Goal: Communication & Community: Answer question/provide support

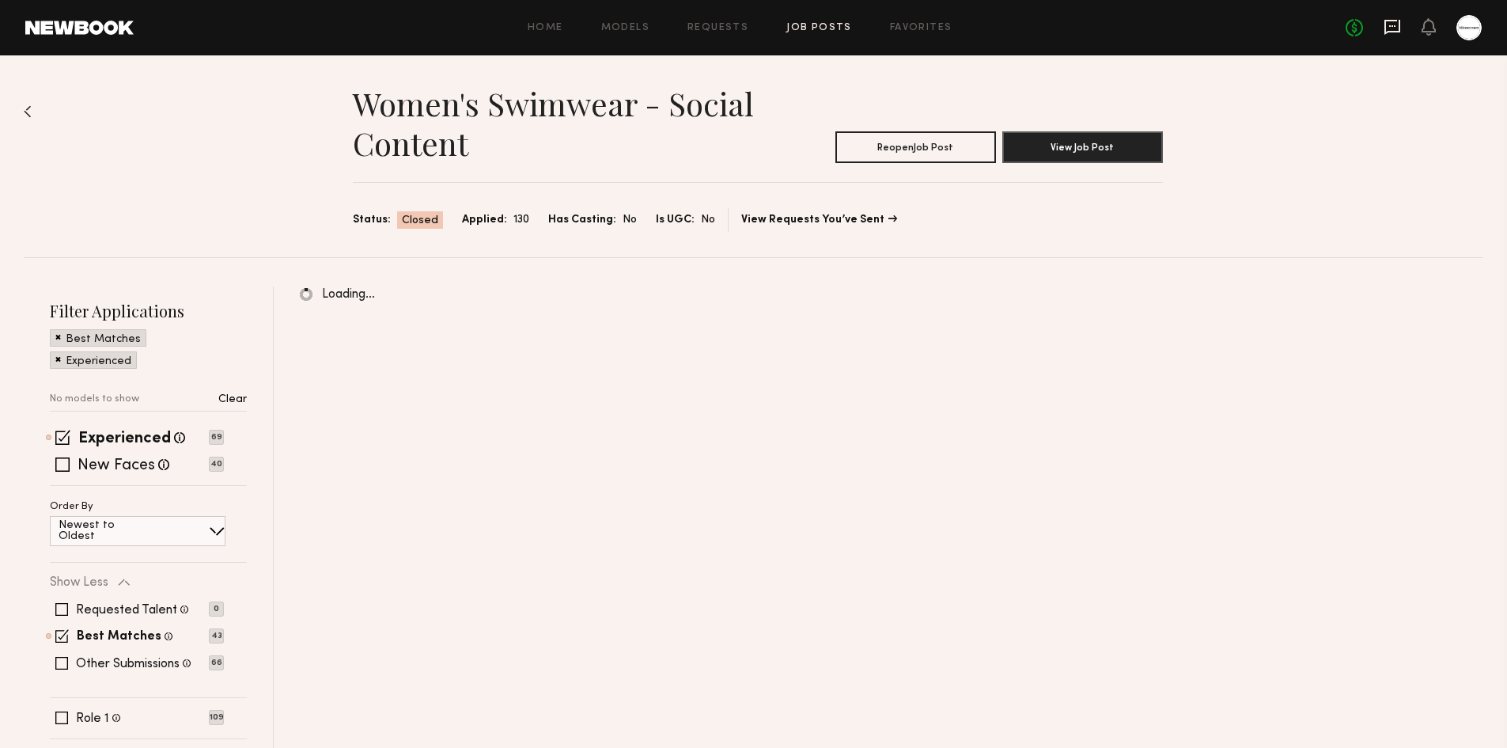
click at [1394, 28] on icon at bounding box center [1392, 26] width 17 height 17
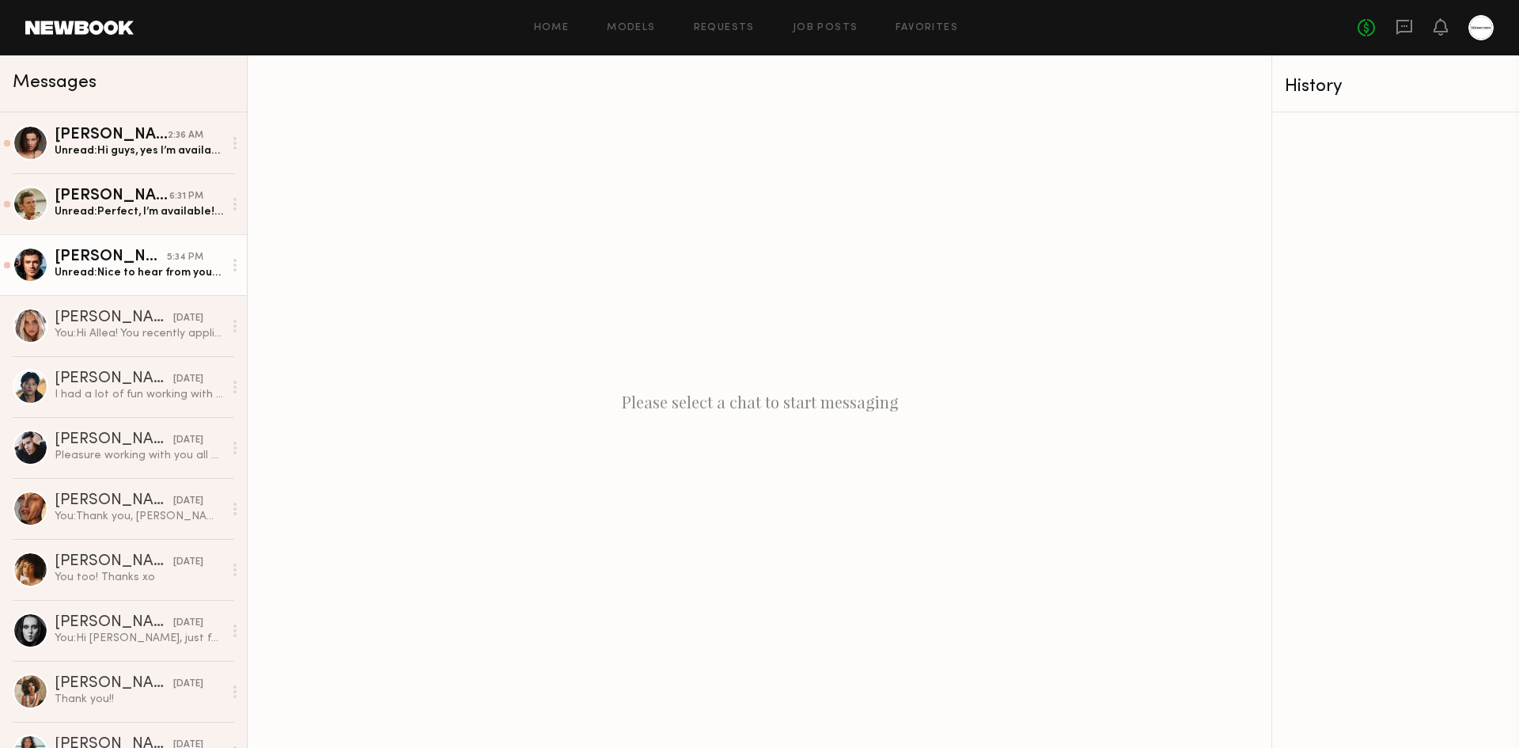
click at [121, 275] on div "Unread: Nice to hear from you! Of course i remember! :)" at bounding box center [139, 272] width 169 height 15
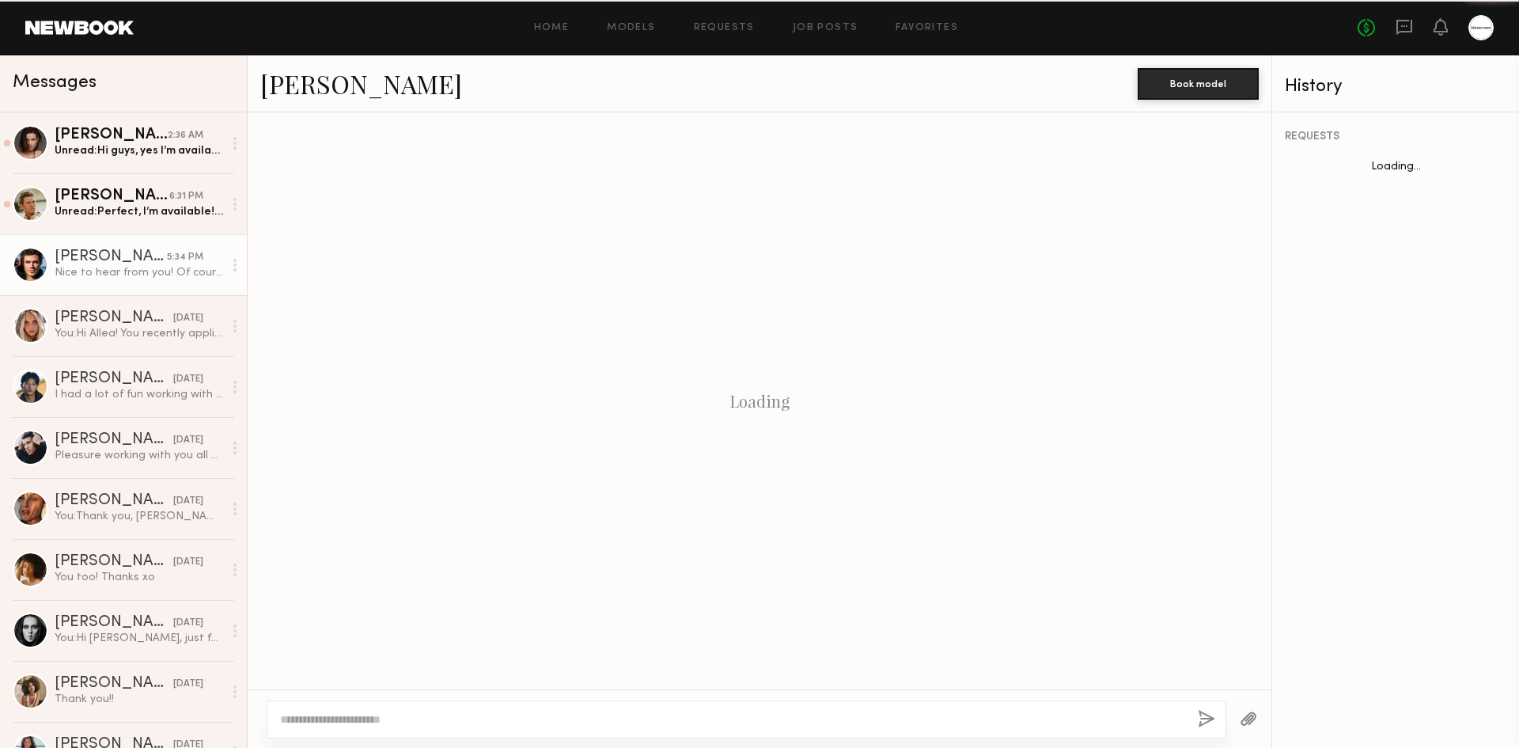
scroll to position [405, 0]
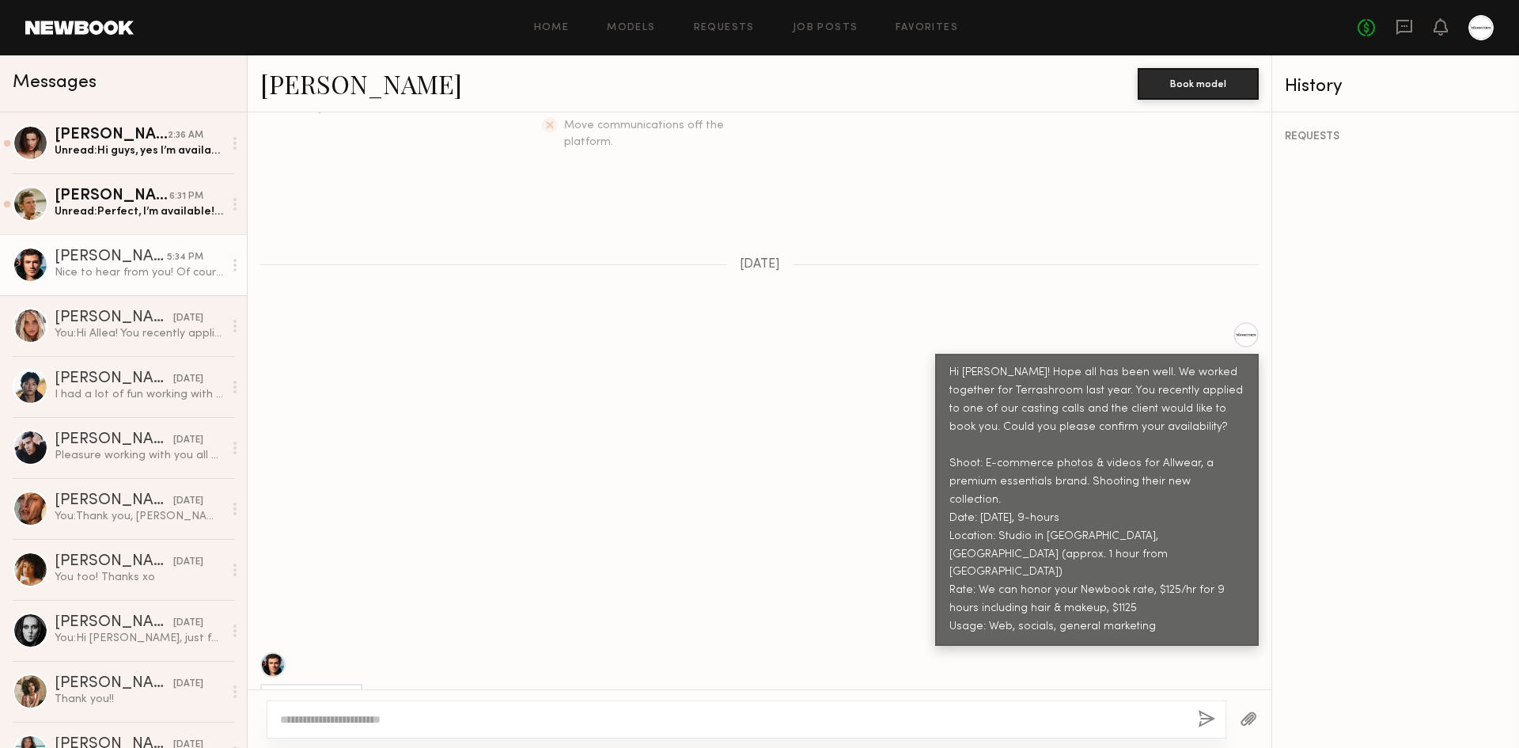
click at [507, 713] on textarea at bounding box center [732, 719] width 905 height 16
type textarea "**********"
click at [1212, 720] on button "button" at bounding box center [1206, 720] width 17 height 20
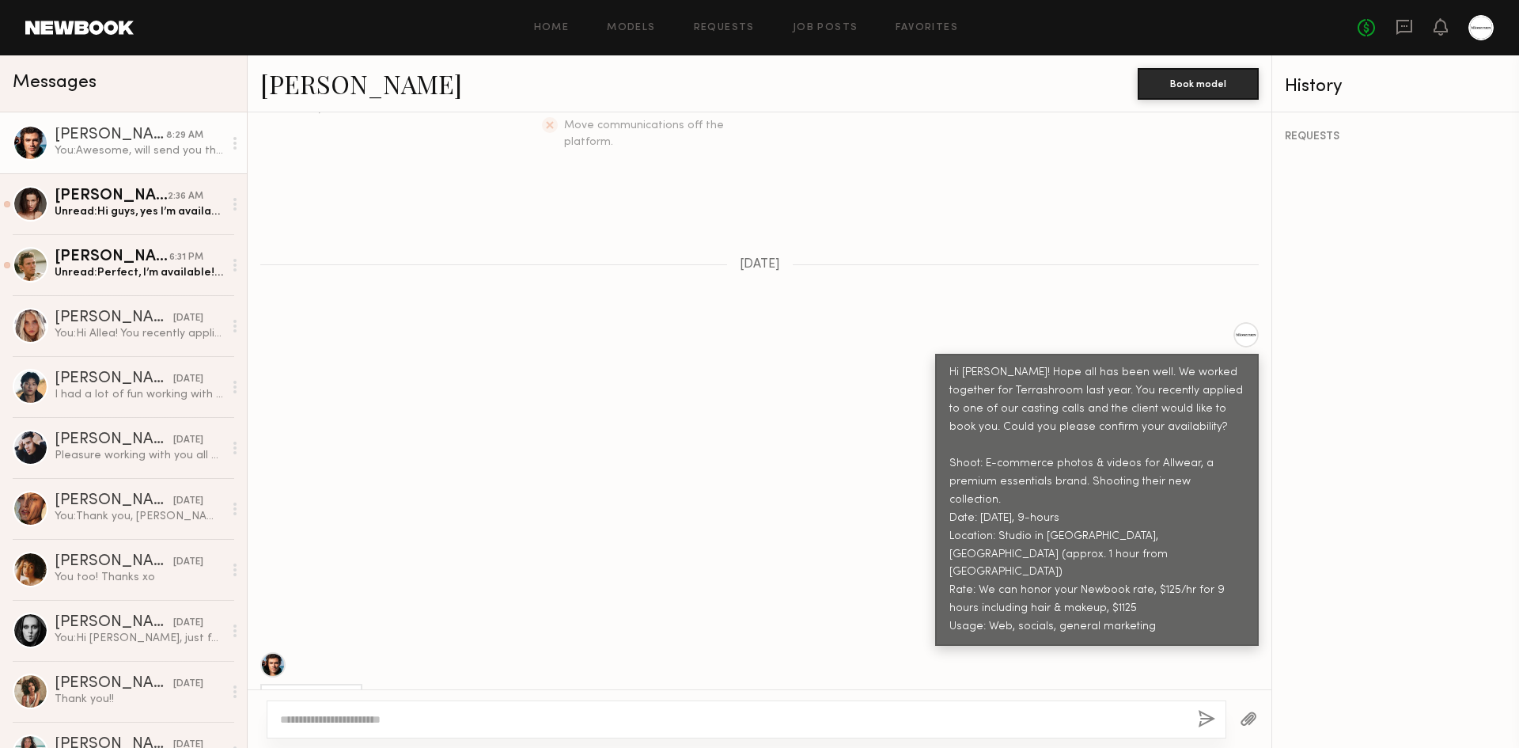
scroll to position [696, 0]
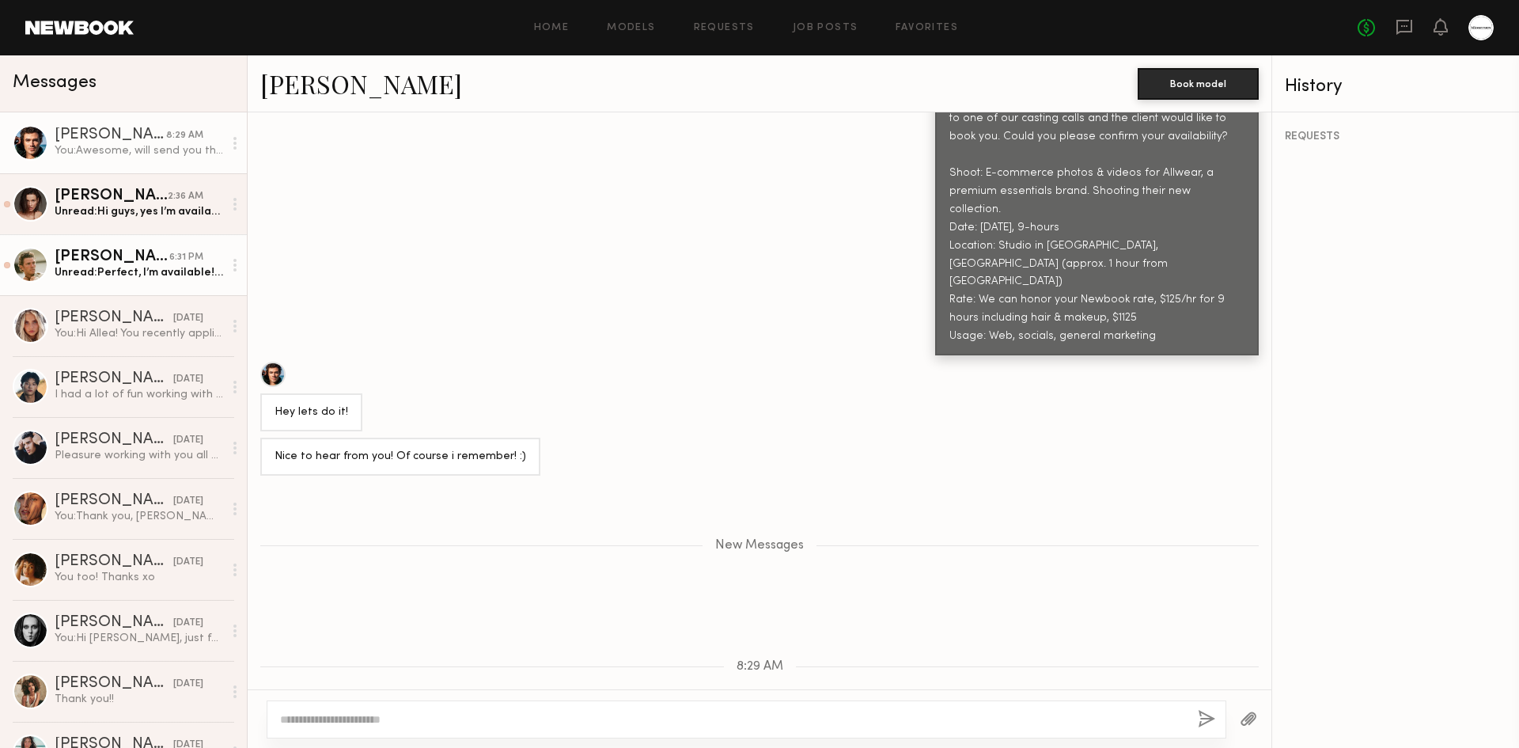
click at [93, 283] on link "[PERSON_NAME] 6:31 PM Unread: Perfect, I’m available! Will the shoot be solo li…" at bounding box center [123, 264] width 247 height 61
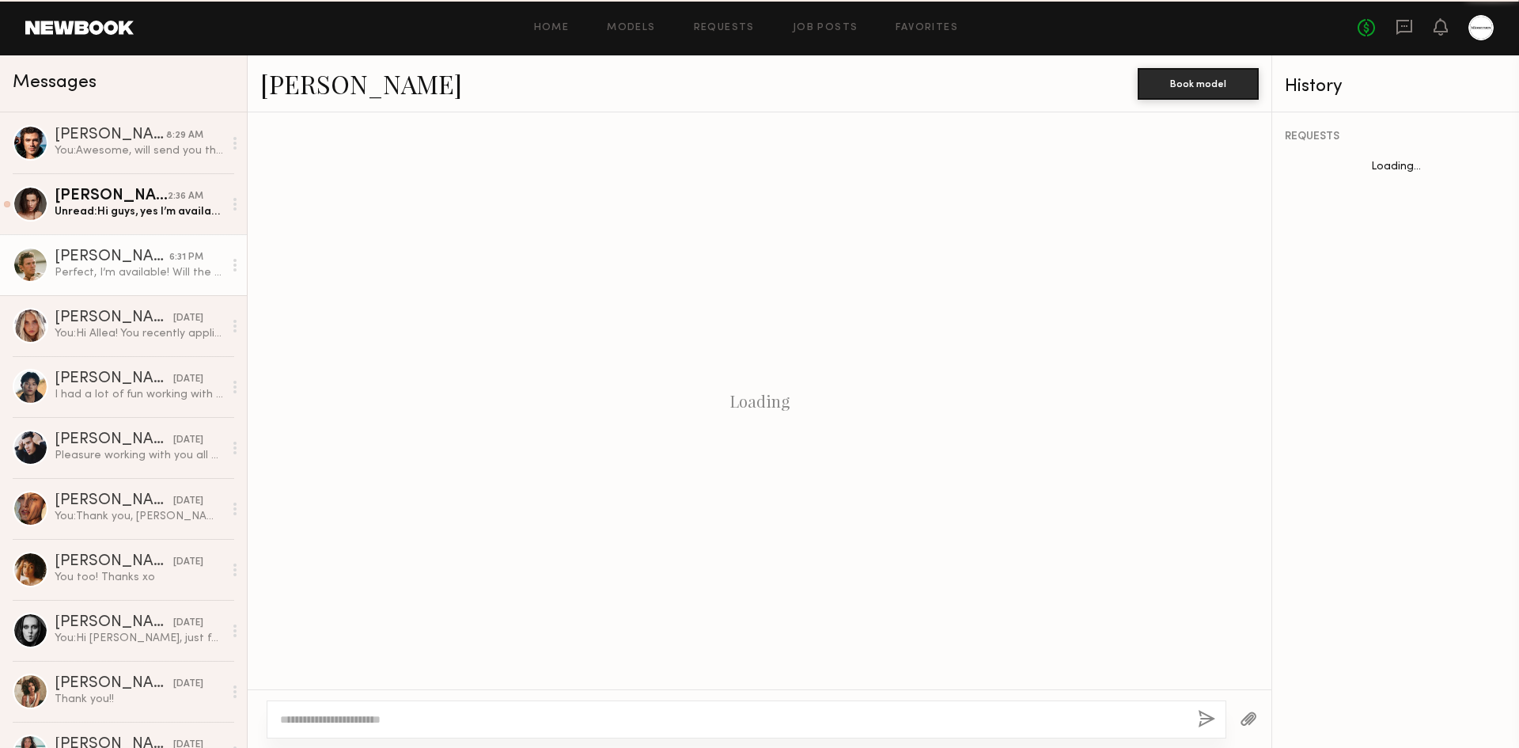
scroll to position [366, 0]
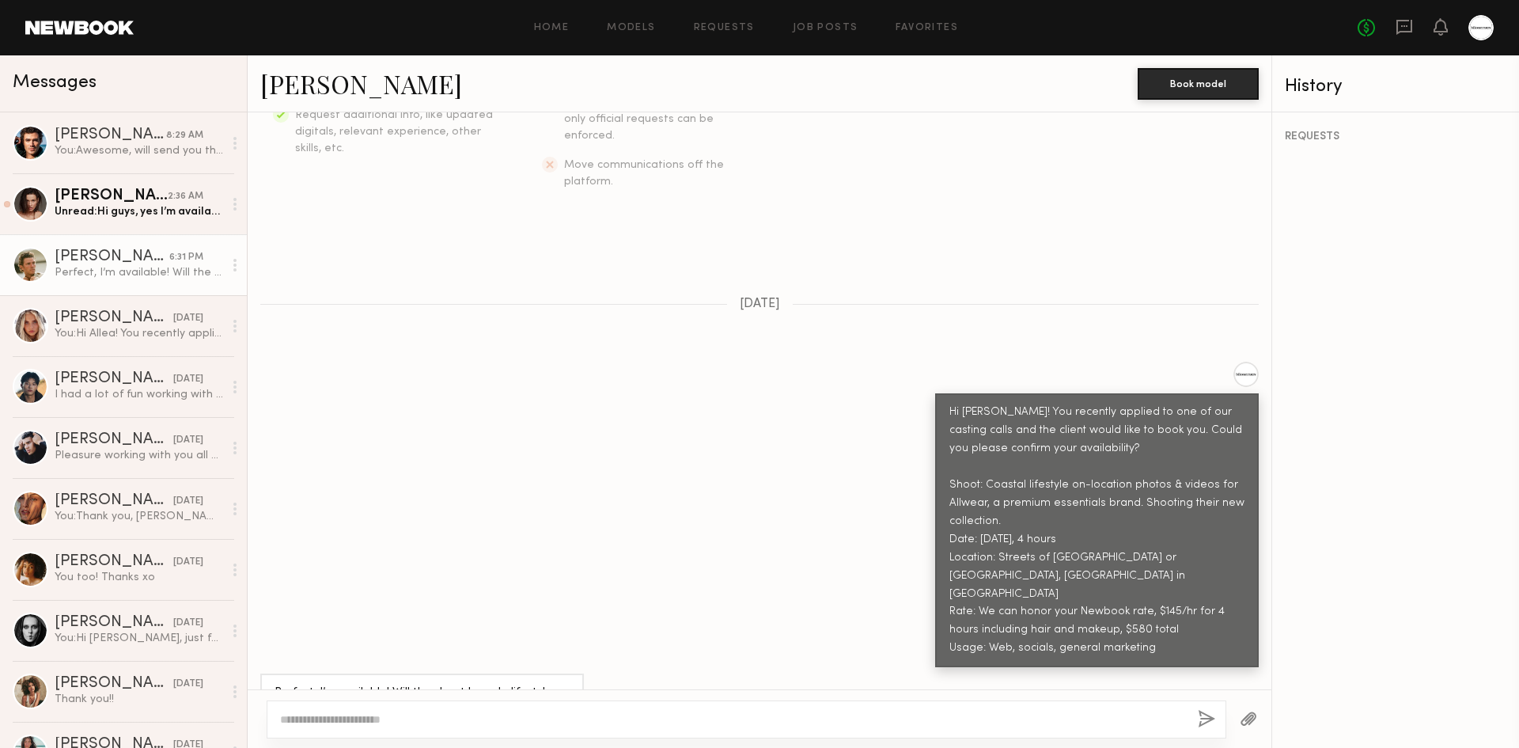
click at [442, 706] on div at bounding box center [747, 719] width 960 height 38
click at [442, 705] on div at bounding box center [747, 719] width 960 height 38
click at [429, 716] on textarea at bounding box center [732, 719] width 905 height 16
type textarea "**********"
click at [1207, 724] on button "button" at bounding box center [1206, 720] width 17 height 20
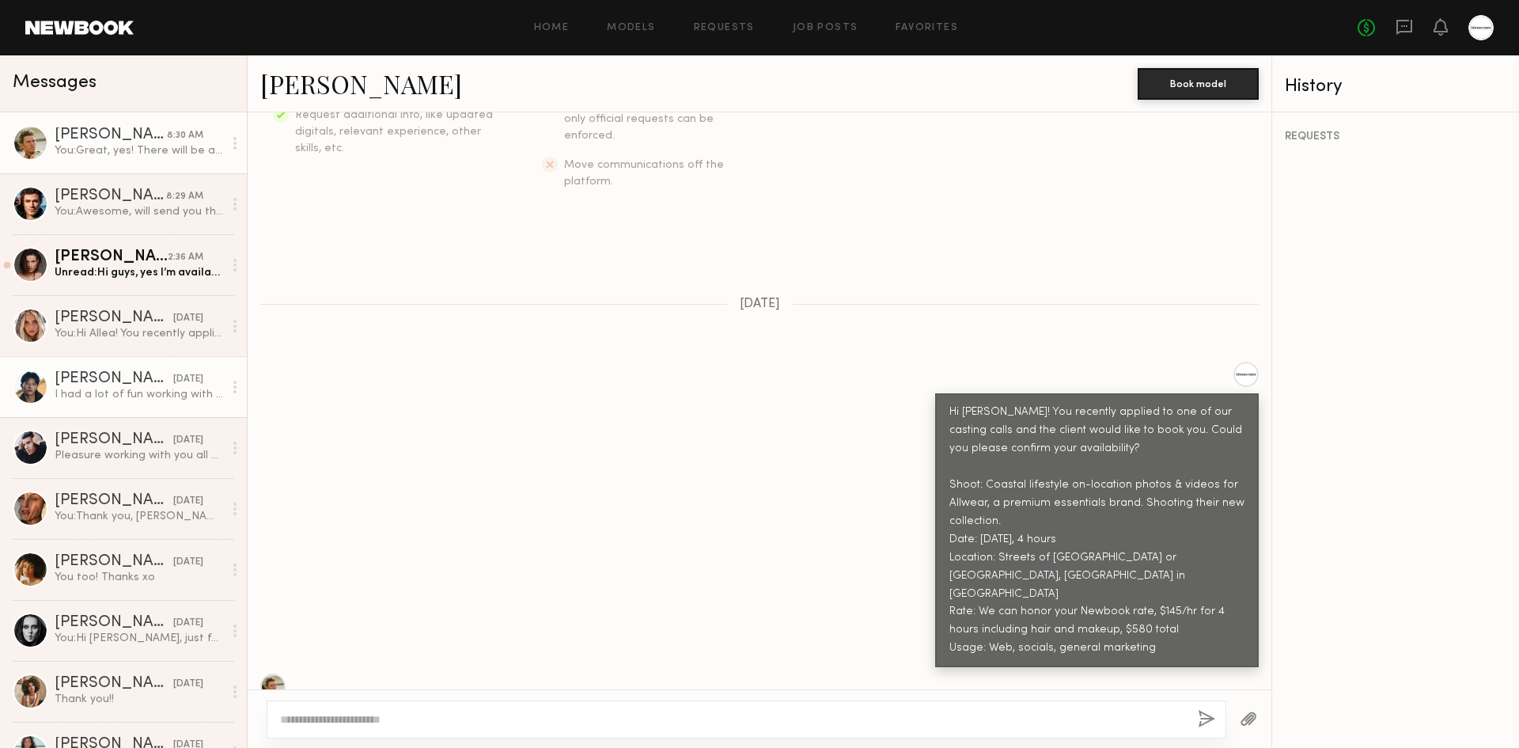
scroll to position [688, 0]
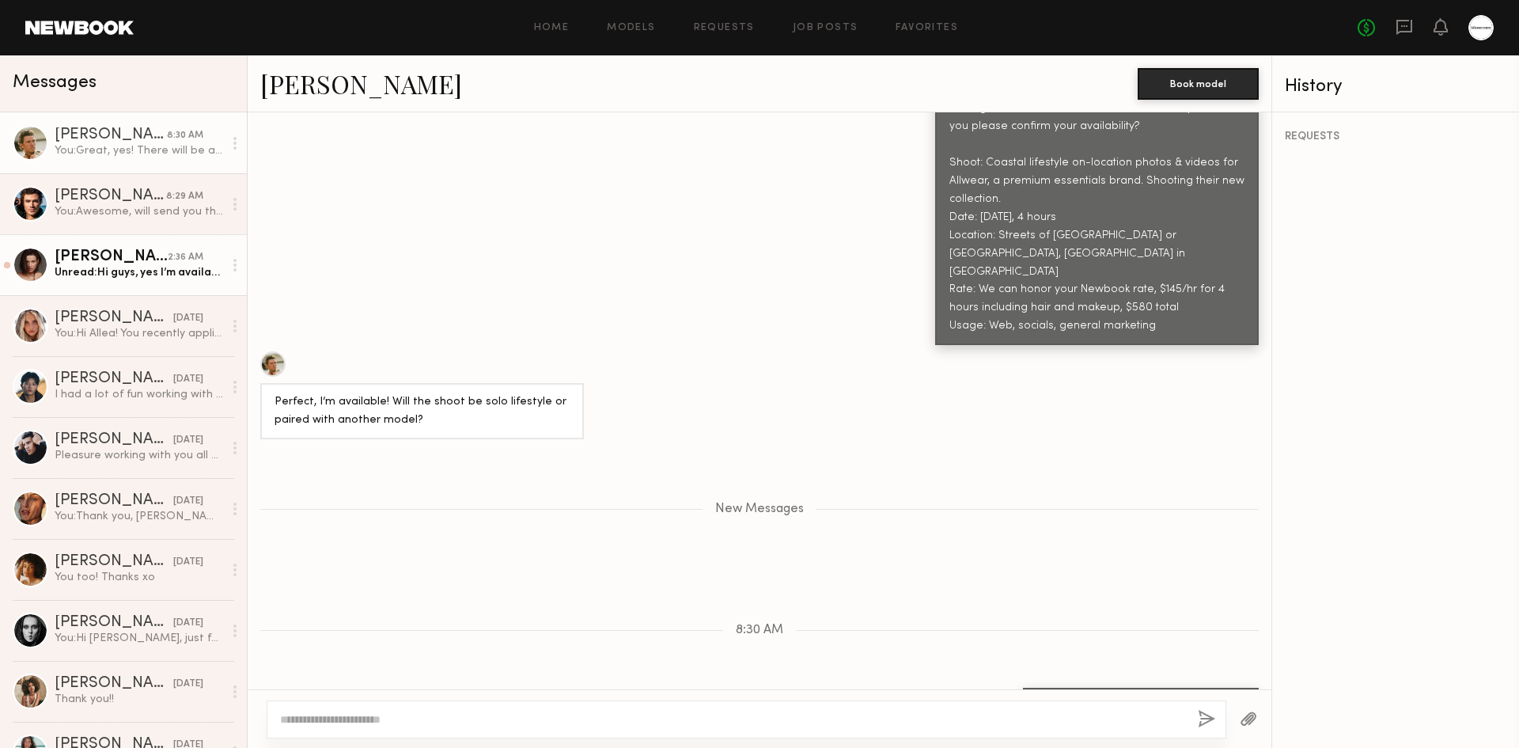
click at [127, 260] on div "[PERSON_NAME]" at bounding box center [111, 257] width 113 height 16
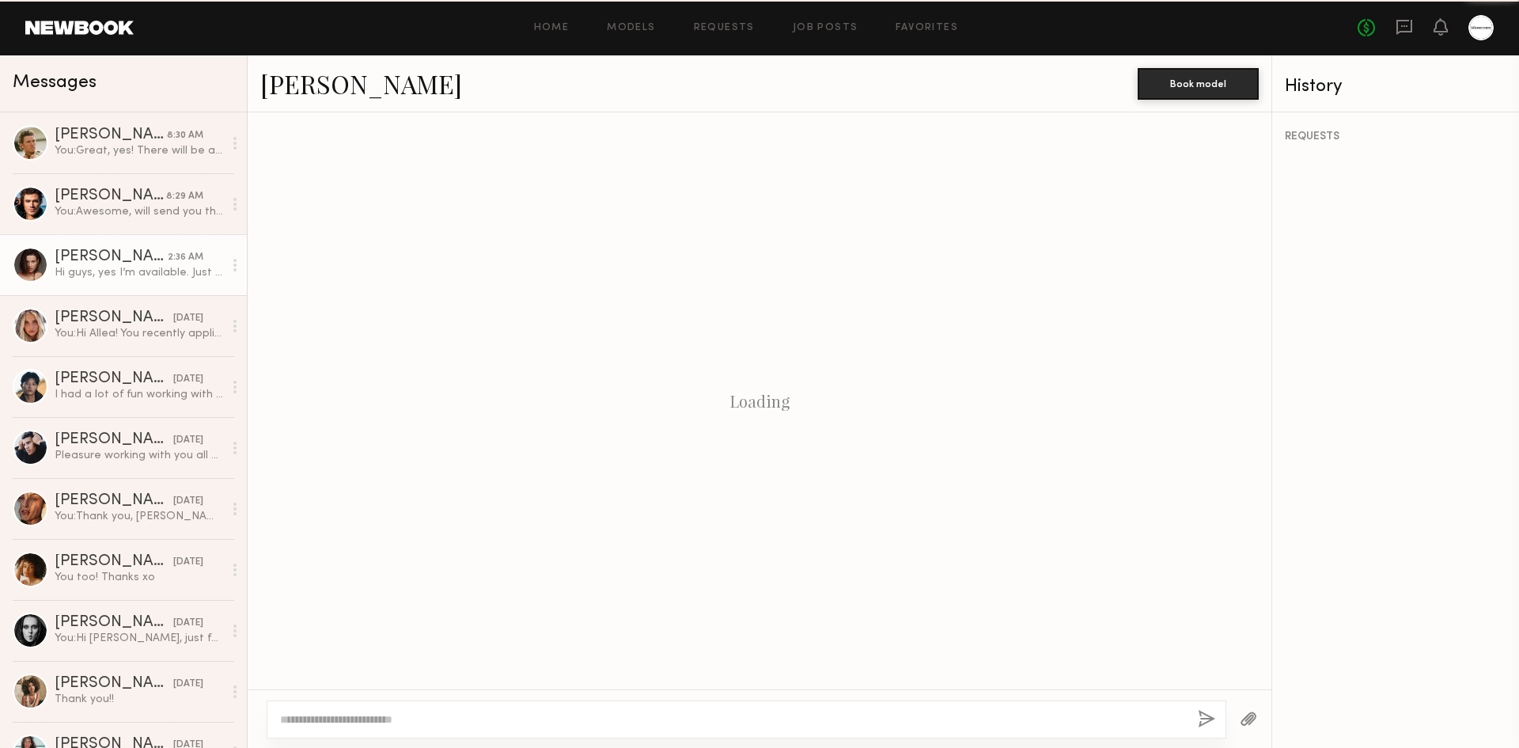
scroll to position [489, 0]
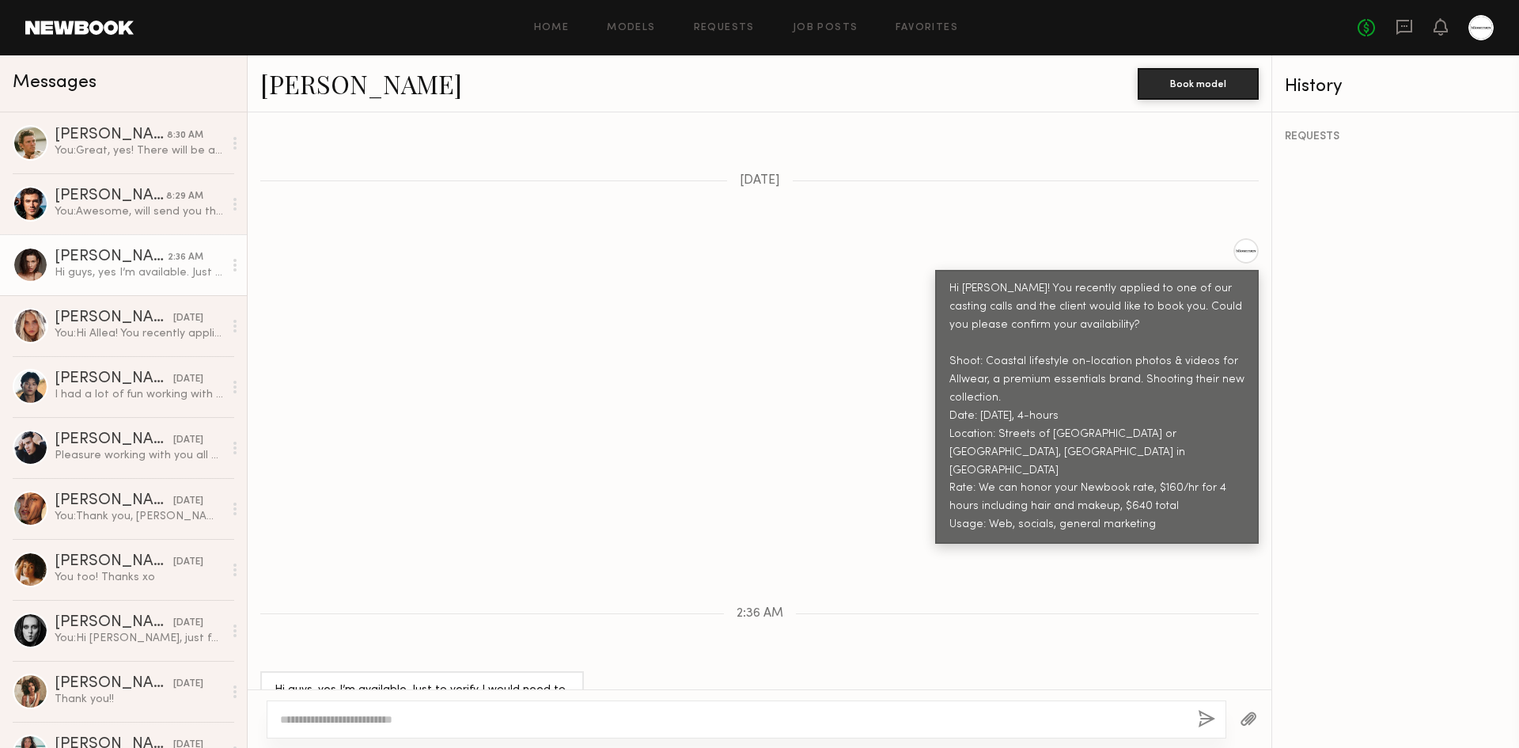
click at [445, 710] on div at bounding box center [747, 719] width 960 height 38
click at [429, 722] on textarea at bounding box center [732, 719] width 905 height 16
type textarea "**********"
click at [1207, 715] on button "button" at bounding box center [1206, 720] width 17 height 20
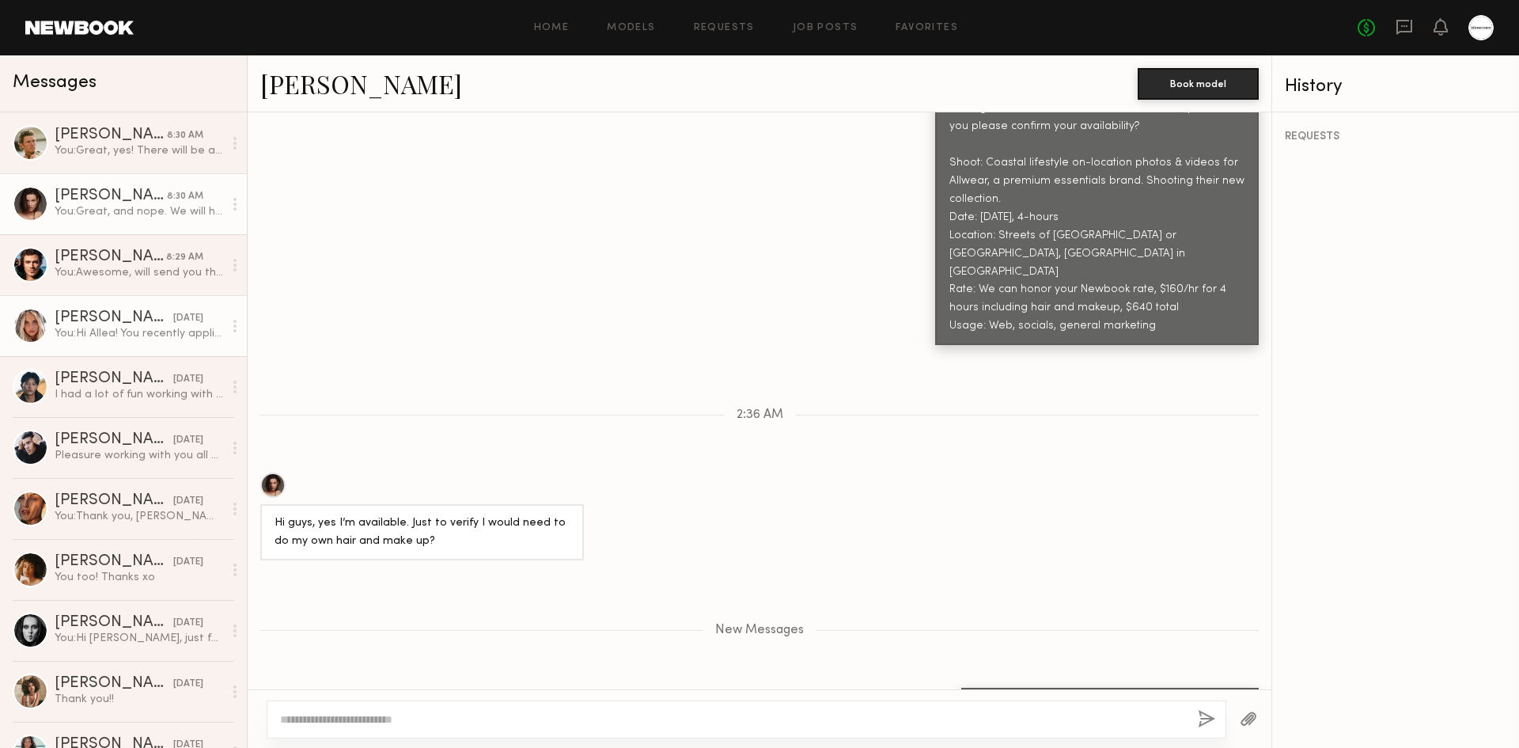
click at [129, 338] on div "You: Hi [PERSON_NAME]! You recently applied to one of our casting calls and the…" at bounding box center [139, 333] width 169 height 15
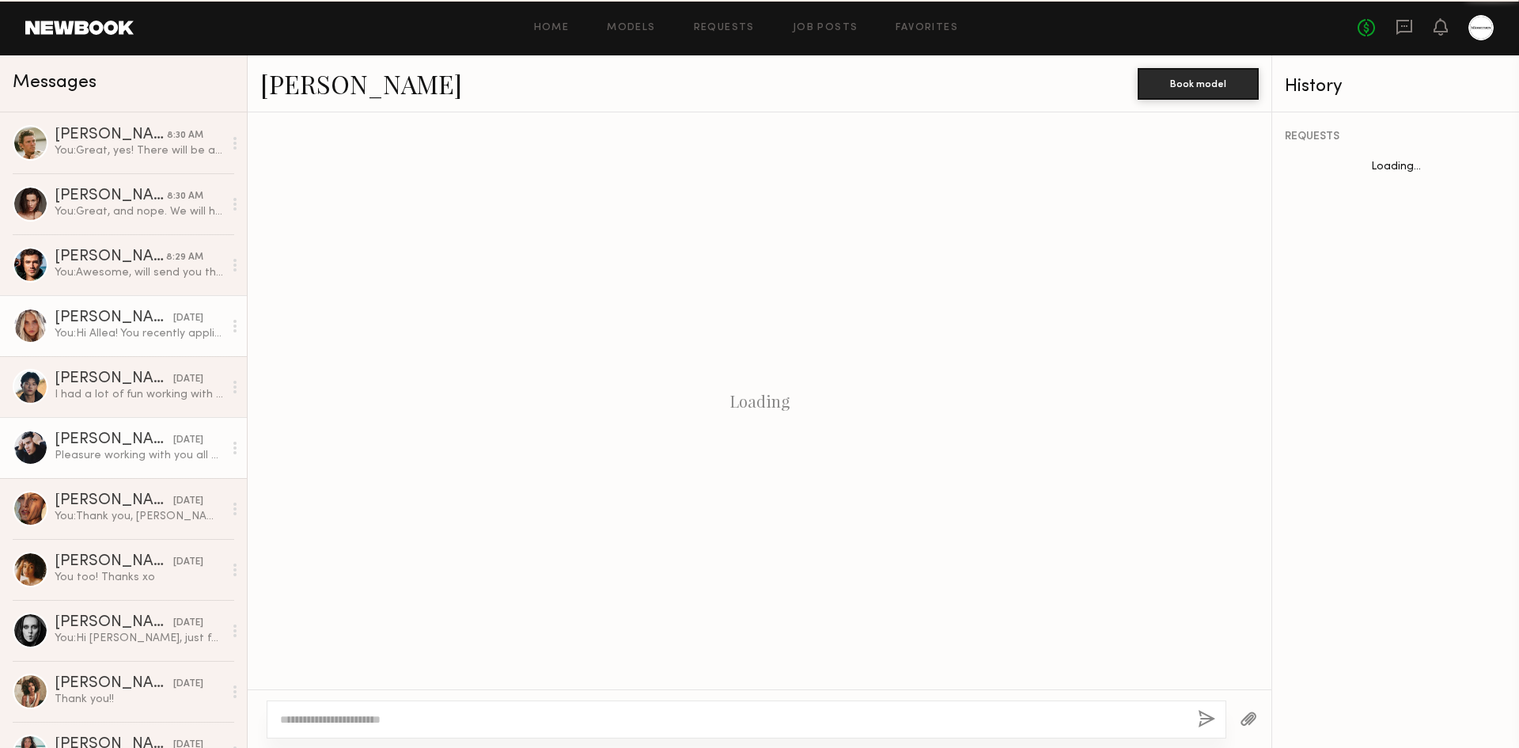
scroll to position [267, 0]
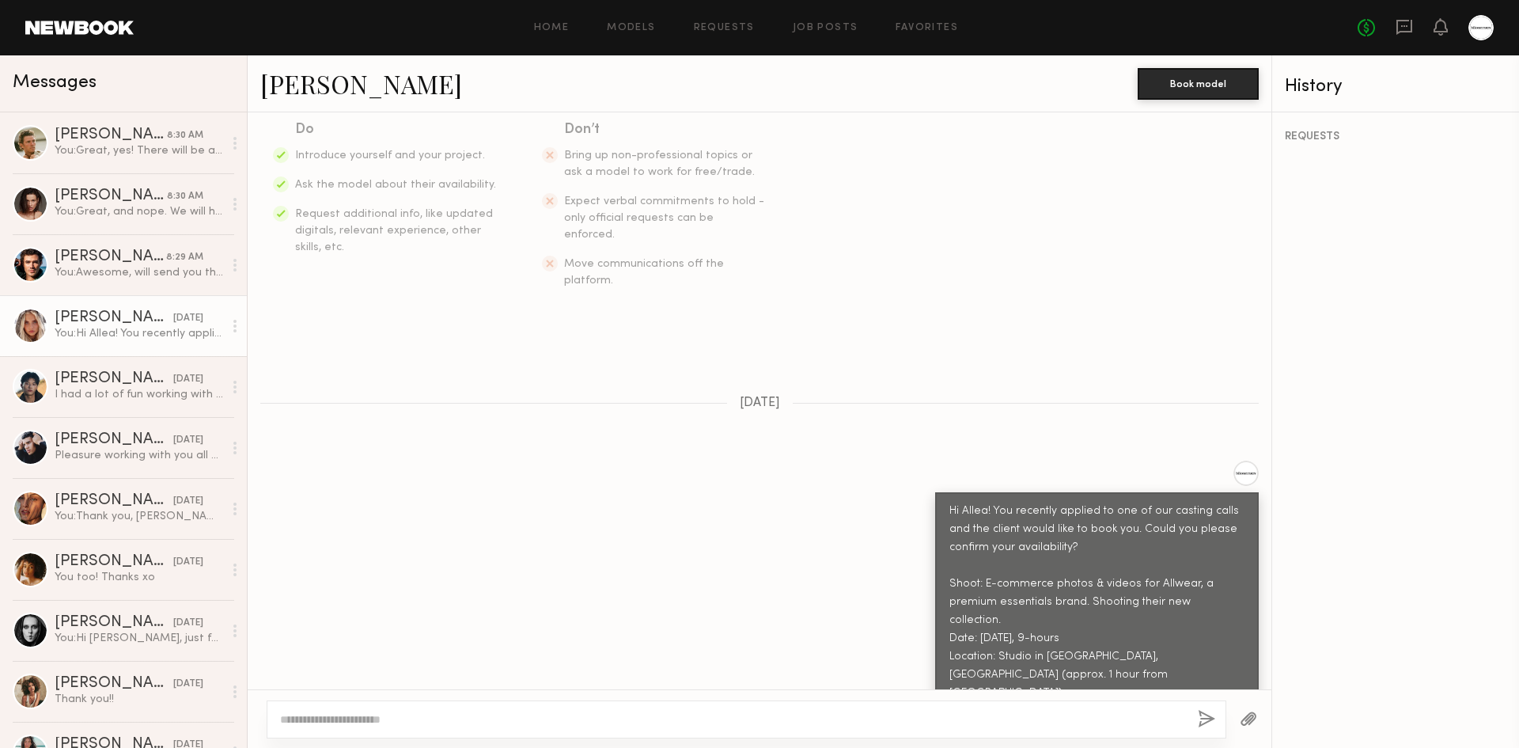
click at [325, 95] on link "[PERSON_NAME]" at bounding box center [361, 83] width 202 height 34
click at [122, 143] on div "[PERSON_NAME]" at bounding box center [111, 135] width 112 height 16
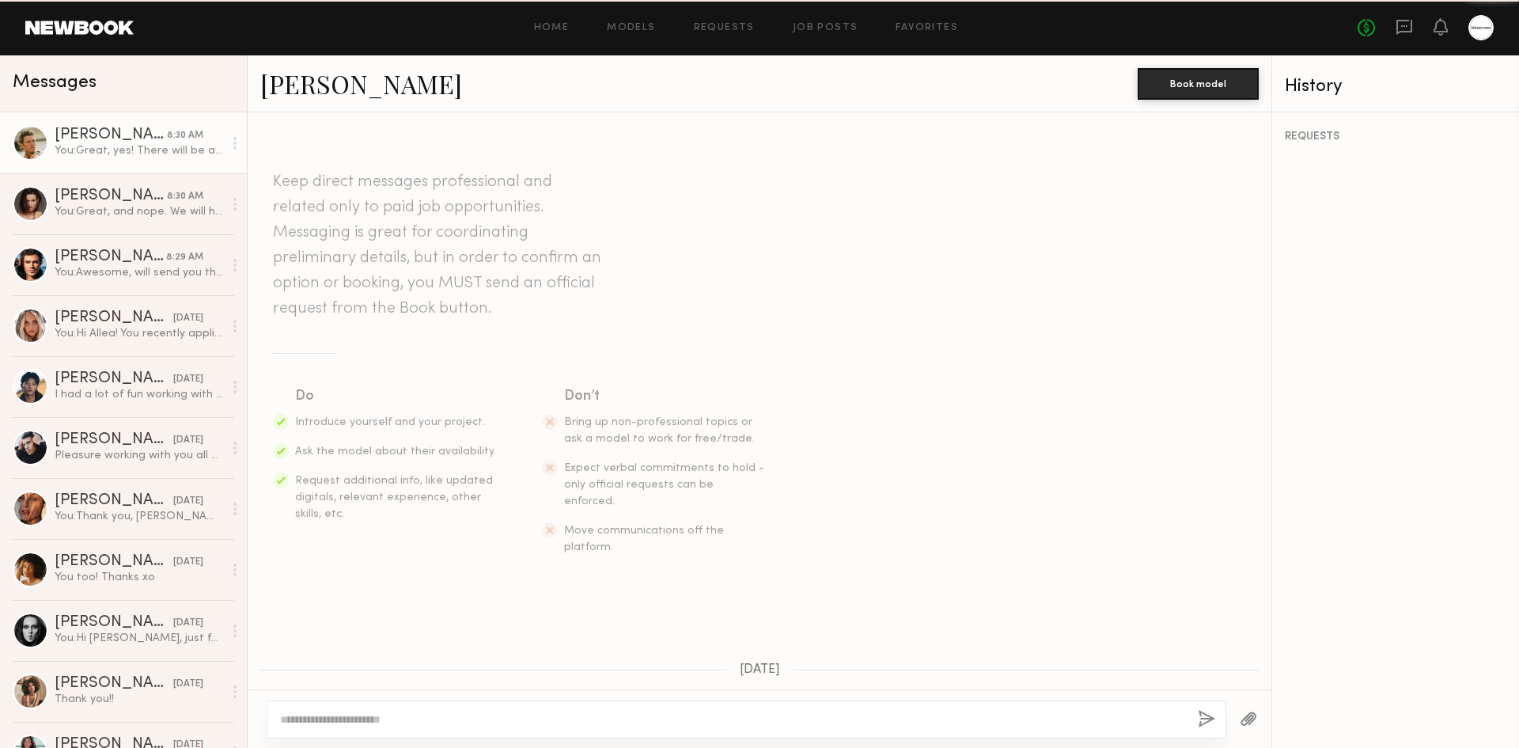
scroll to position [565, 0]
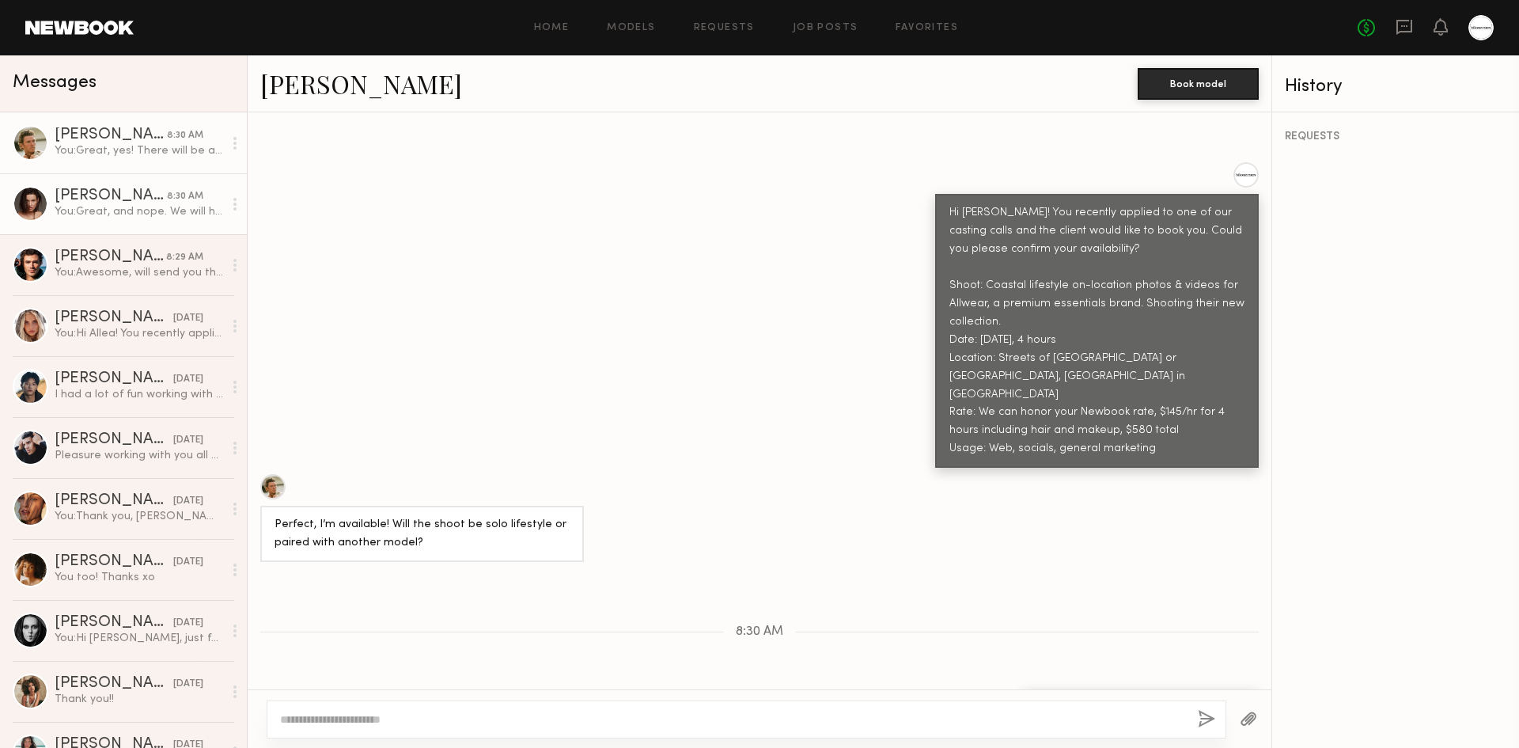
click at [117, 209] on div "You: Great, and nope. We will have a hair/makeup artist!" at bounding box center [139, 211] width 169 height 15
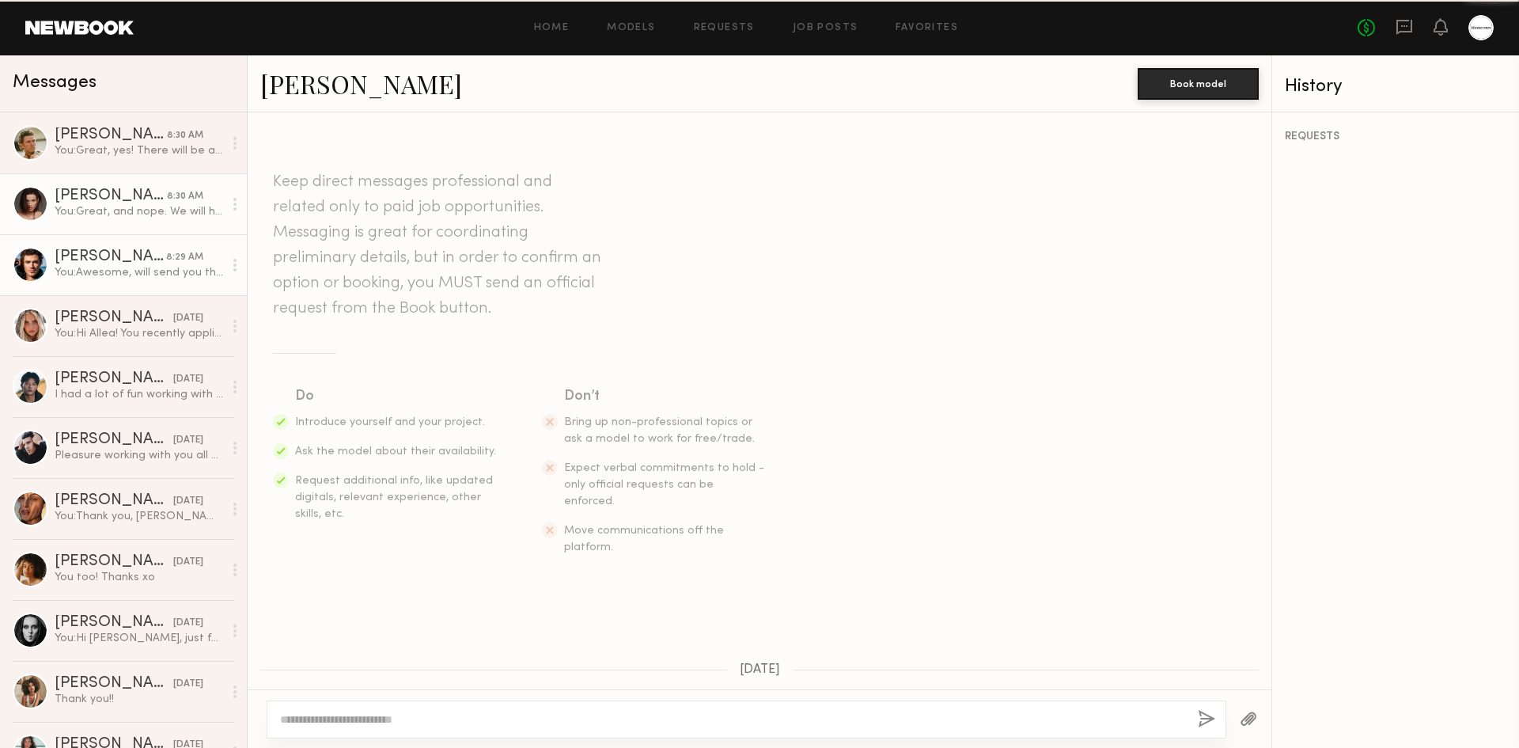
scroll to position [565, 0]
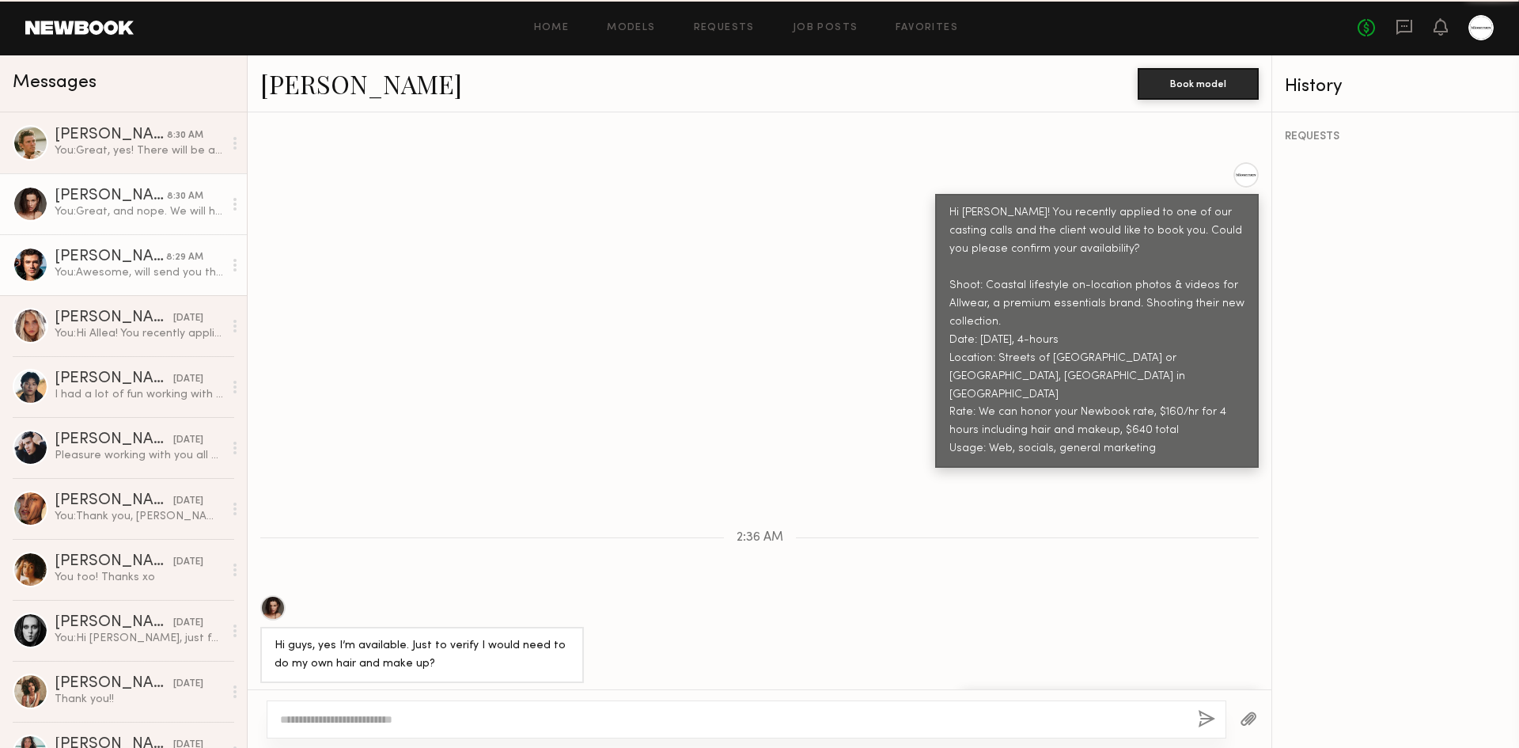
click at [129, 260] on div "[PERSON_NAME]" at bounding box center [111, 257] width 112 height 16
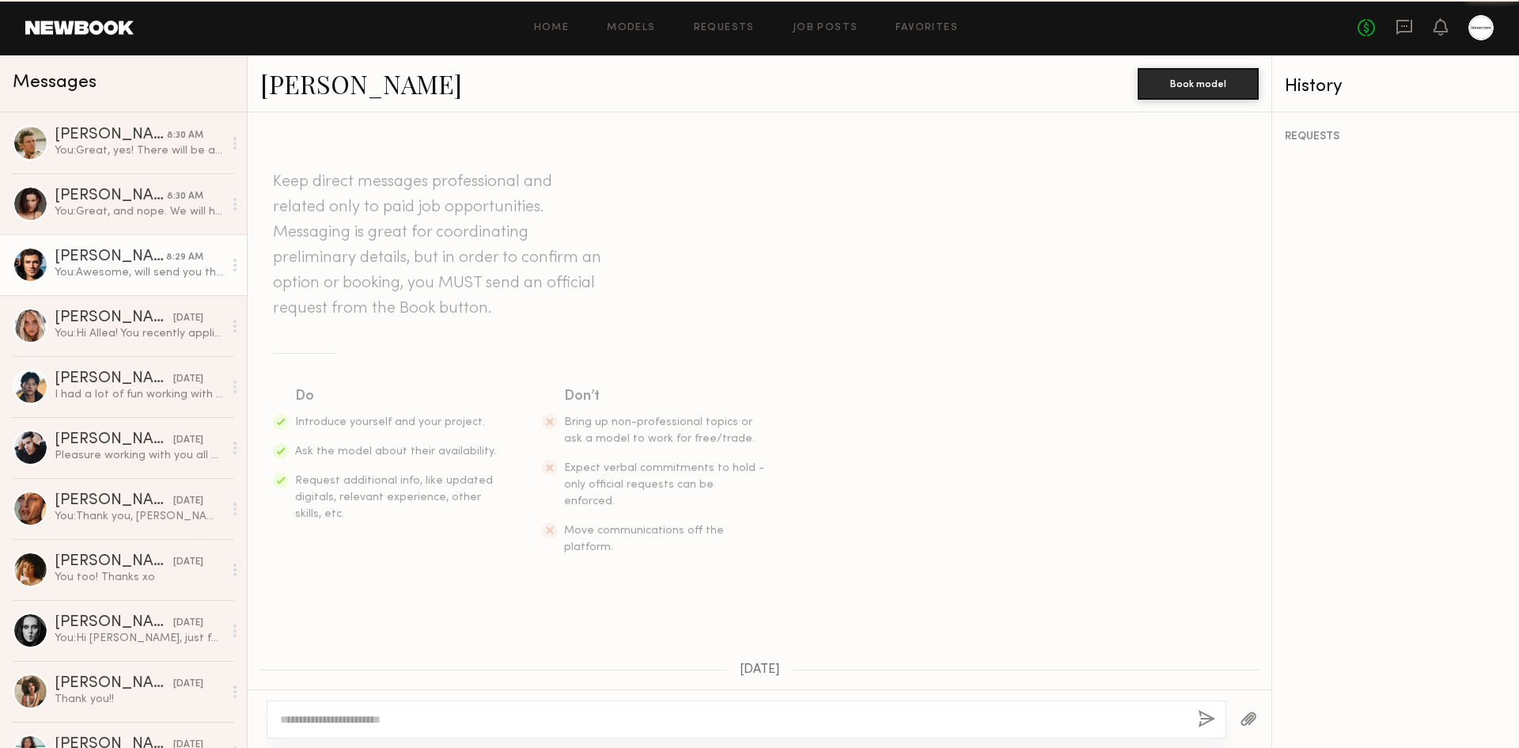
scroll to position [573, 0]
